Goal: Navigation & Orientation: Find specific page/section

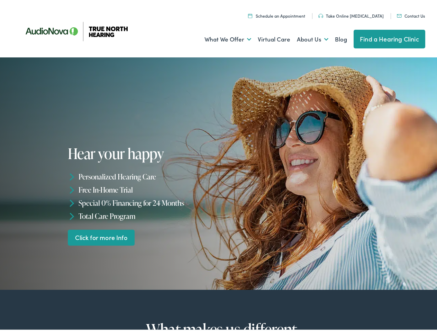
click at [218, 166] on div "Hear your happy Personalized Hearing Care Free In-Home Trial Special 0% Financi…" at bounding box center [144, 194] width 153 height 100
click at [221, 37] on link "What We Offer" at bounding box center [228, 38] width 47 height 26
click at [305, 37] on link "About Us" at bounding box center [312, 38] width 31 height 26
click at [218, 172] on li "Personalized Hearing Care" at bounding box center [144, 174] width 153 height 13
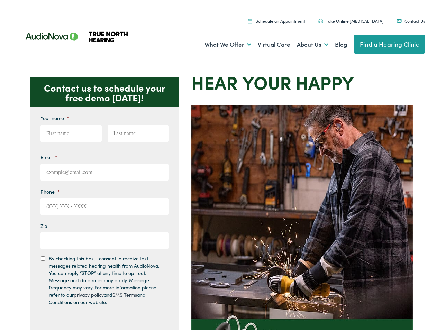
click at [218, 166] on img at bounding box center [301, 258] width 221 height 311
click at [221, 43] on link "What We Offer" at bounding box center [228, 43] width 47 height 26
click at [305, 43] on link "About Us" at bounding box center [312, 43] width 31 height 26
